Goal: Find specific page/section: Find specific page/section

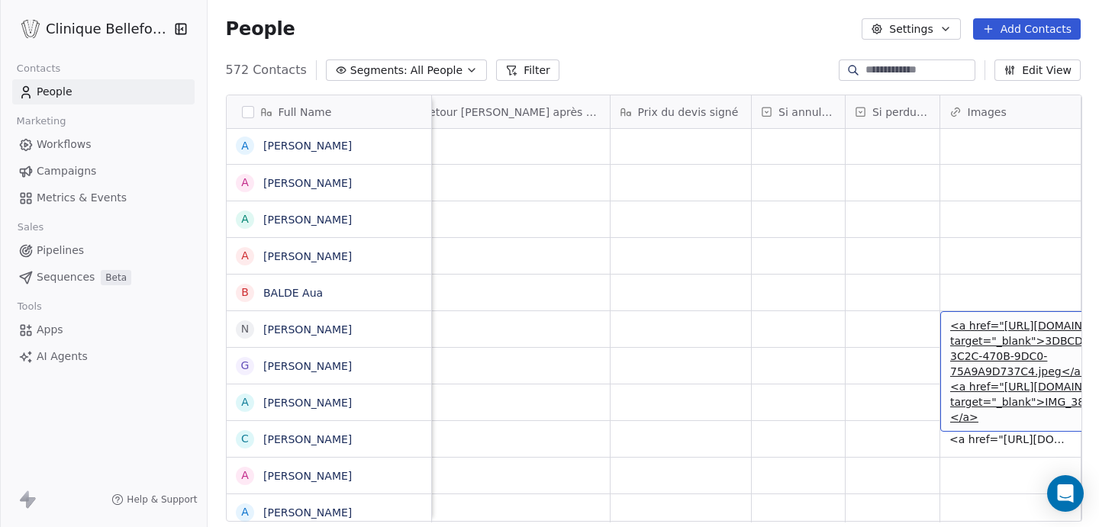
scroll to position [0, 3059]
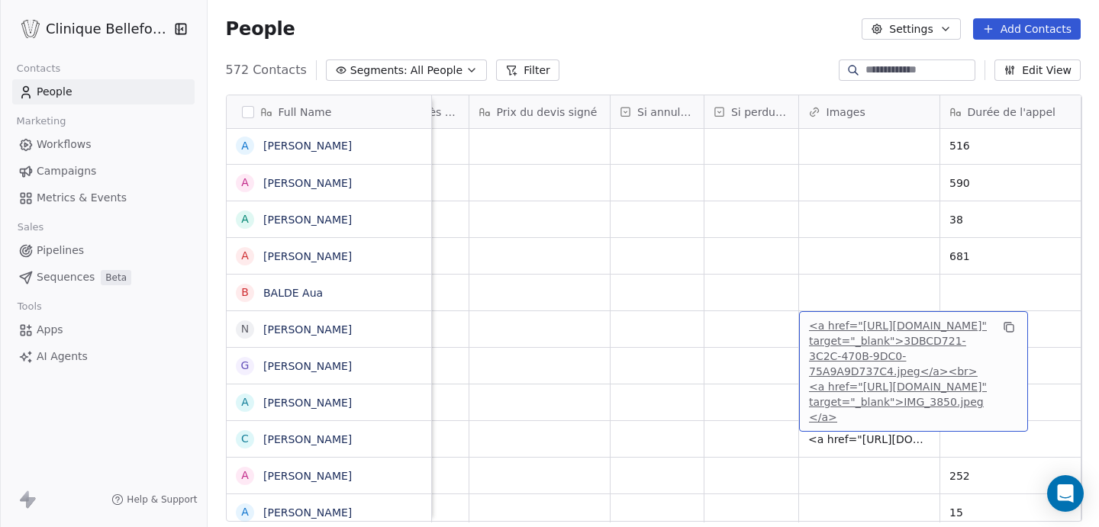
click at [833, 330] on link "<a href="[URL][DOMAIN_NAME]" target="_blank">3DBCD721-3C2C-470B-9DC0-75A9A9D737…" at bounding box center [898, 372] width 178 height 104
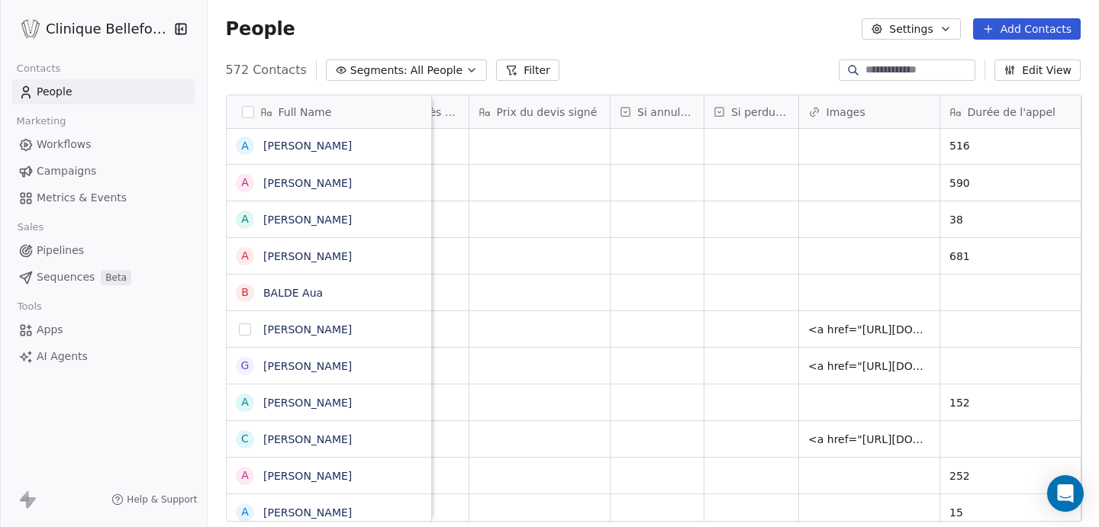
click at [243, 332] on button "grid" at bounding box center [245, 330] width 12 height 12
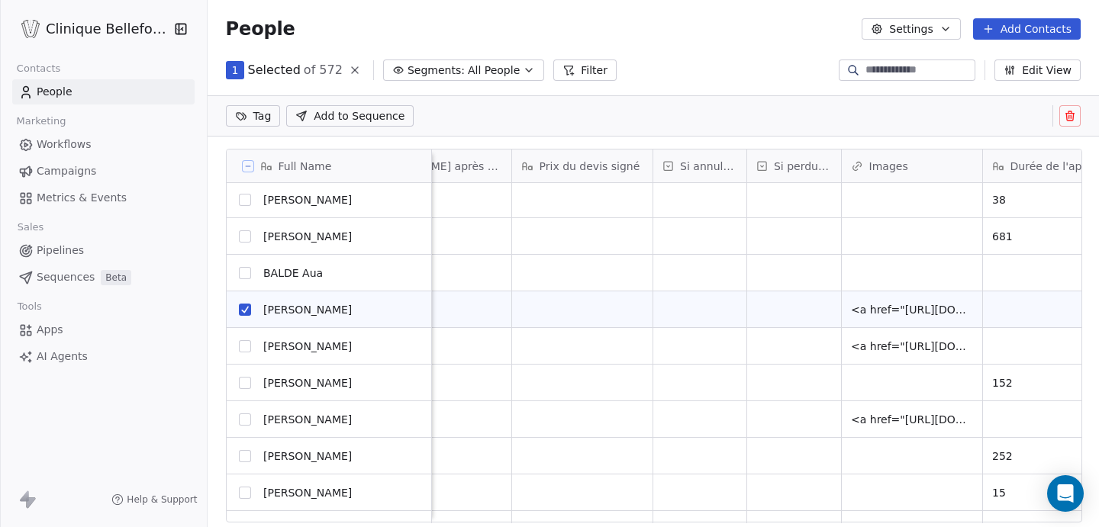
scroll to position [76, 0]
click at [443, 339] on div "grid" at bounding box center [405, 345] width 212 height 36
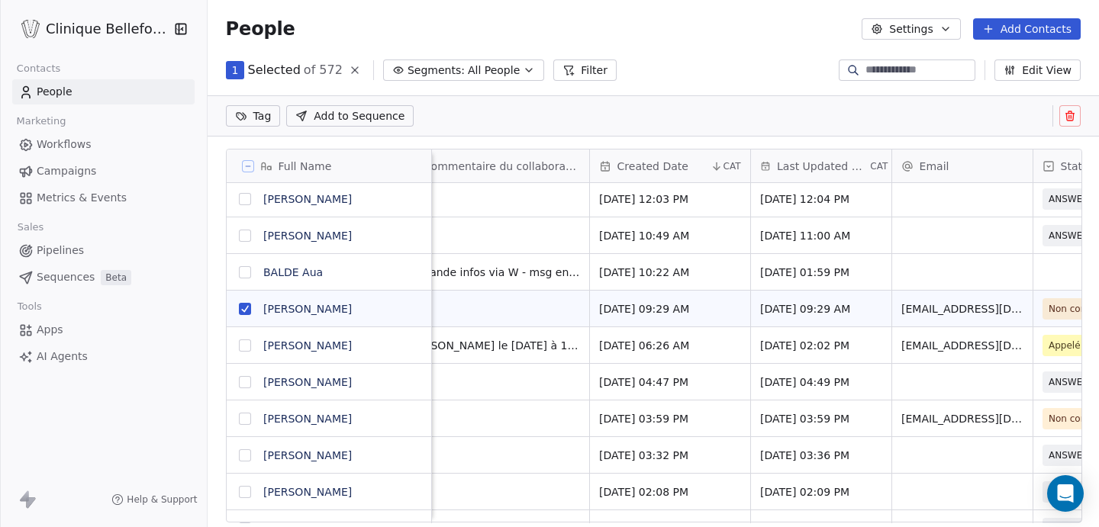
scroll to position [0, 0]
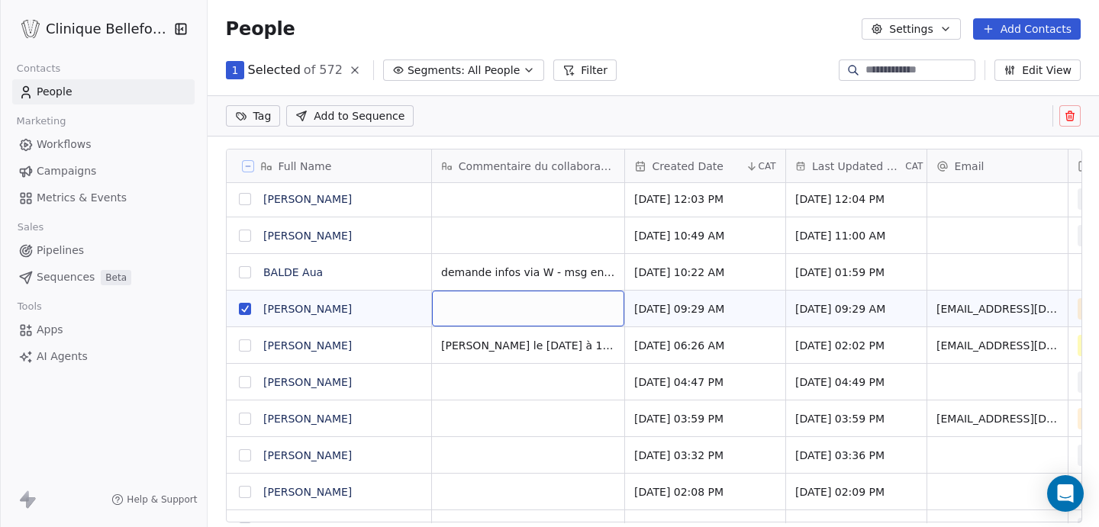
click at [242, 308] on button "grid" at bounding box center [245, 309] width 12 height 12
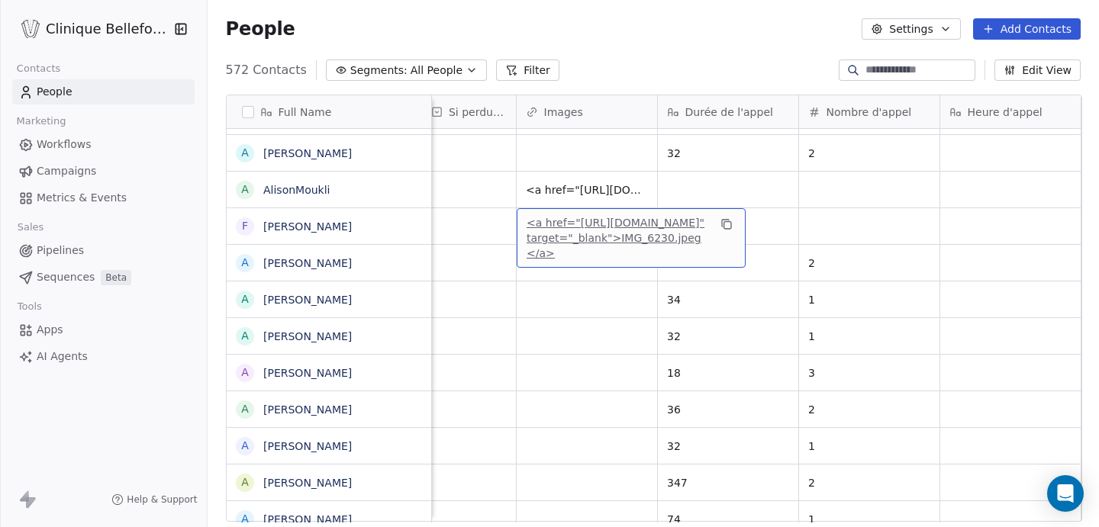
click at [581, 223] on link "<a href="[URL][DOMAIN_NAME]" target="_blank">IMG_6230.jpeg</a>" at bounding box center [616, 238] width 178 height 43
